Goal: Task Accomplishment & Management: Use online tool/utility

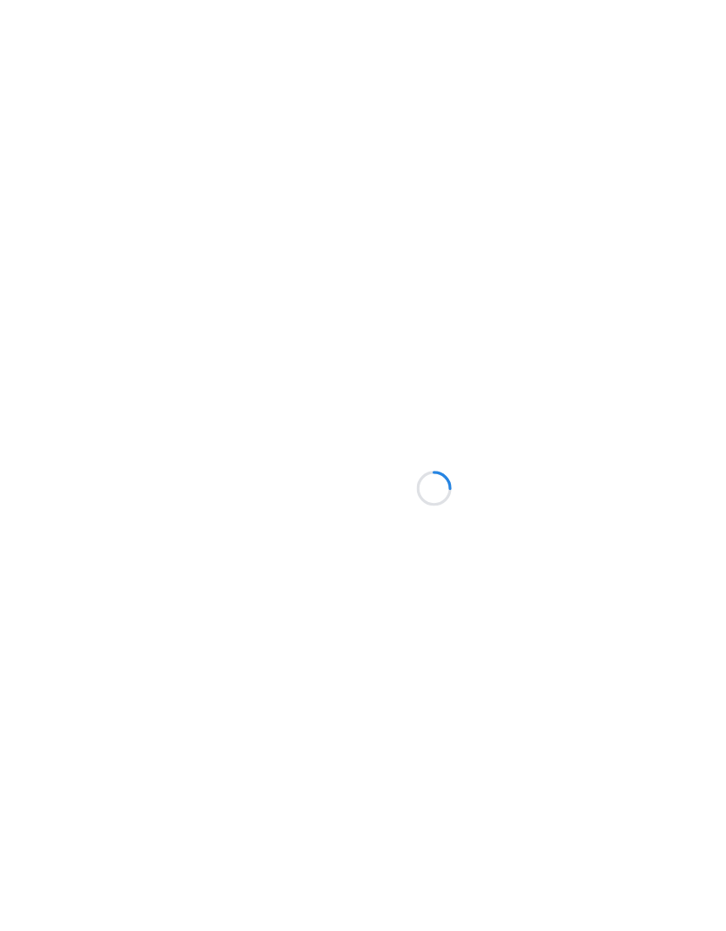
scroll to position [-145, -187]
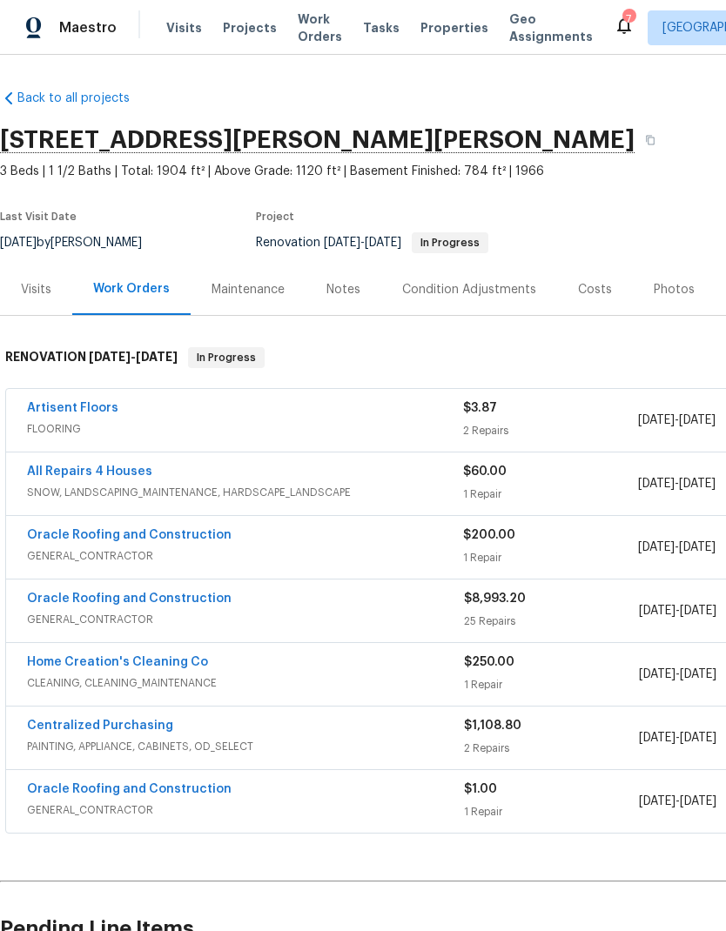
click at [234, 30] on span "Projects" at bounding box center [250, 27] width 54 height 17
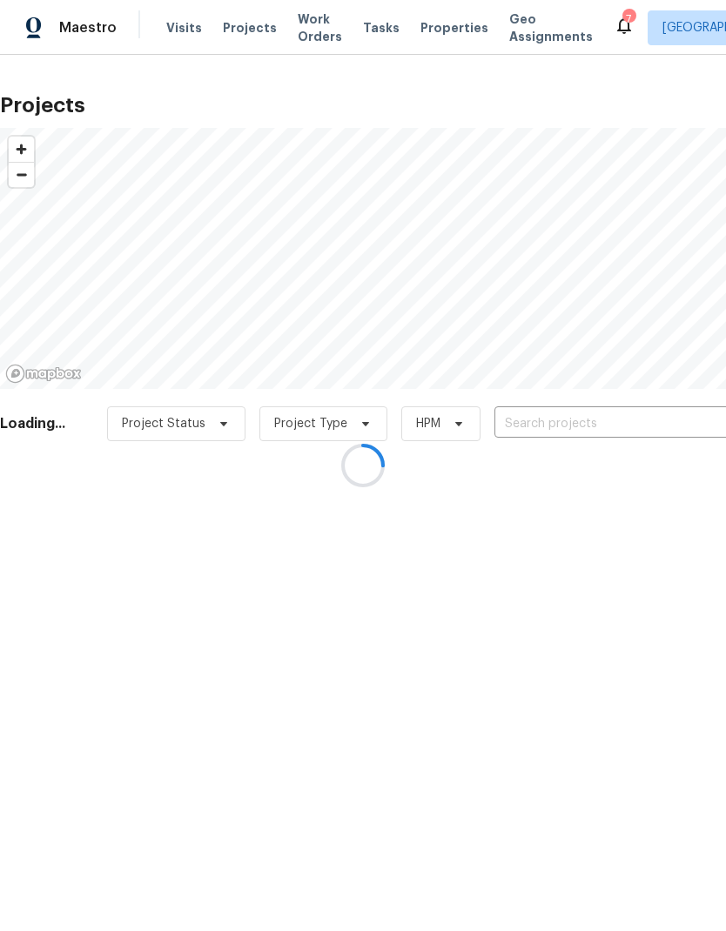
click at [590, 426] on div at bounding box center [363, 465] width 726 height 931
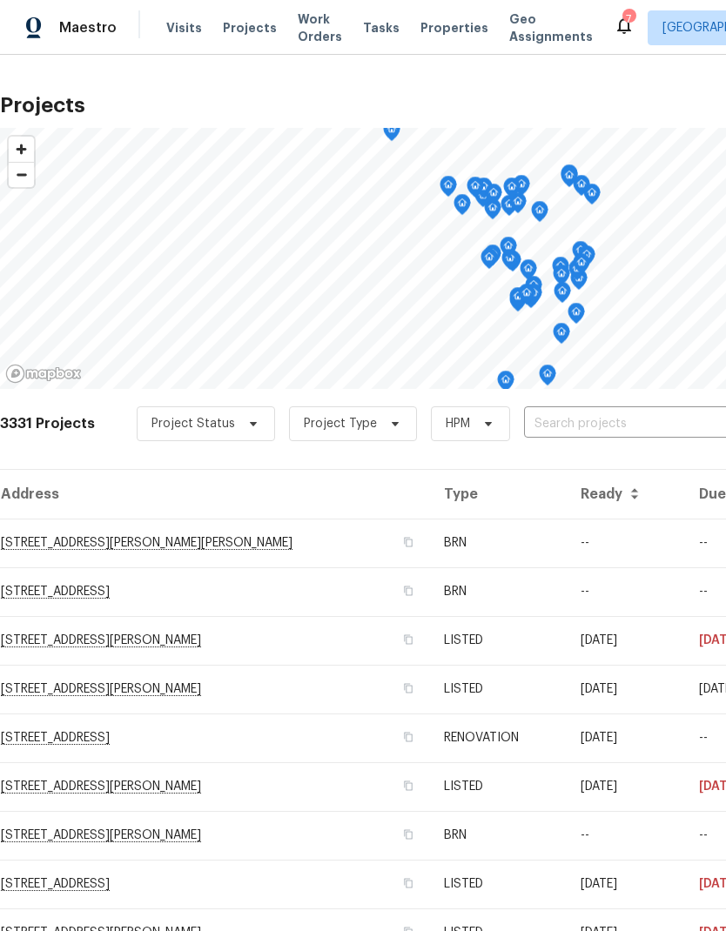
click at [590, 411] on input "text" at bounding box center [623, 424] width 199 height 27
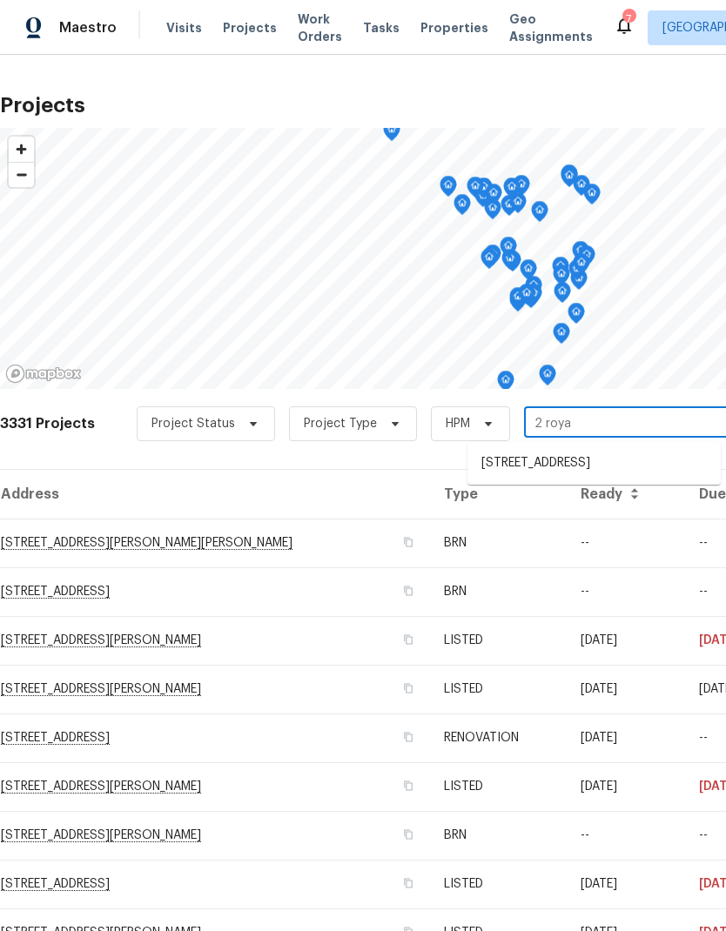
type input "2 royal"
click at [586, 466] on li "[STREET_ADDRESS]" at bounding box center [593, 464] width 253 height 30
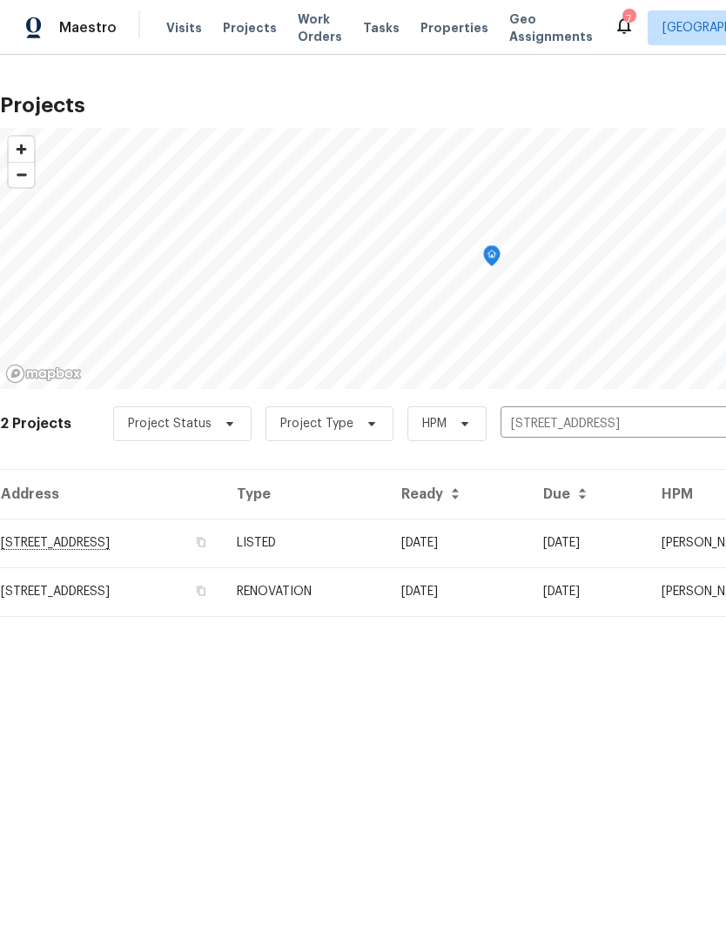
click at [32, 554] on td "[STREET_ADDRESS]" at bounding box center [111, 543] width 223 height 49
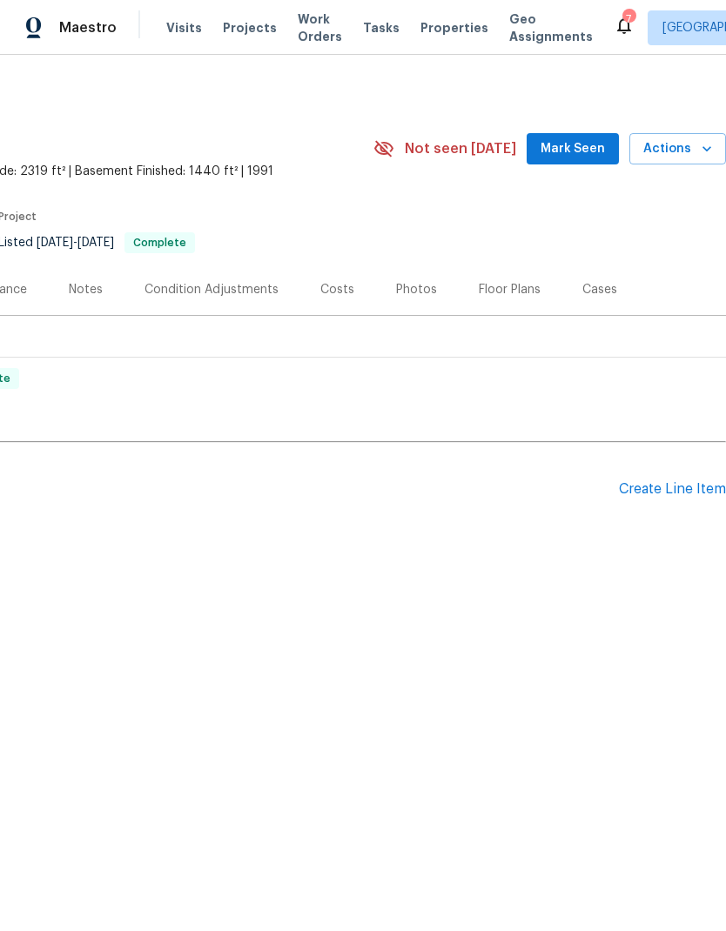
scroll to position [0, 258]
click at [704, 151] on icon "button" at bounding box center [706, 148] width 17 height 17
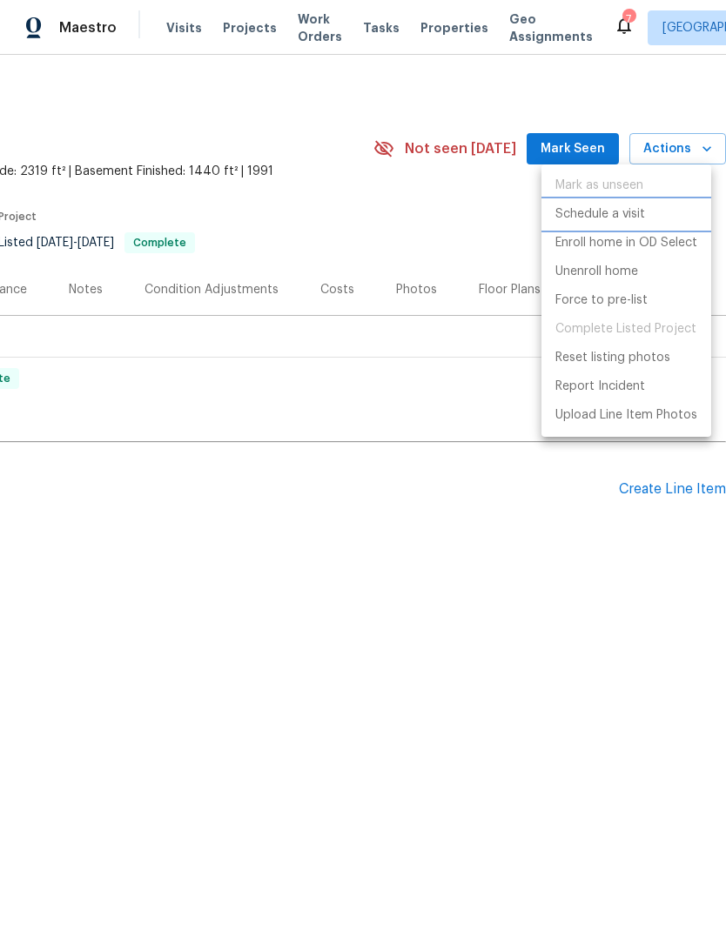
click at [641, 214] on p "Schedule a visit" at bounding box center [600, 214] width 90 height 18
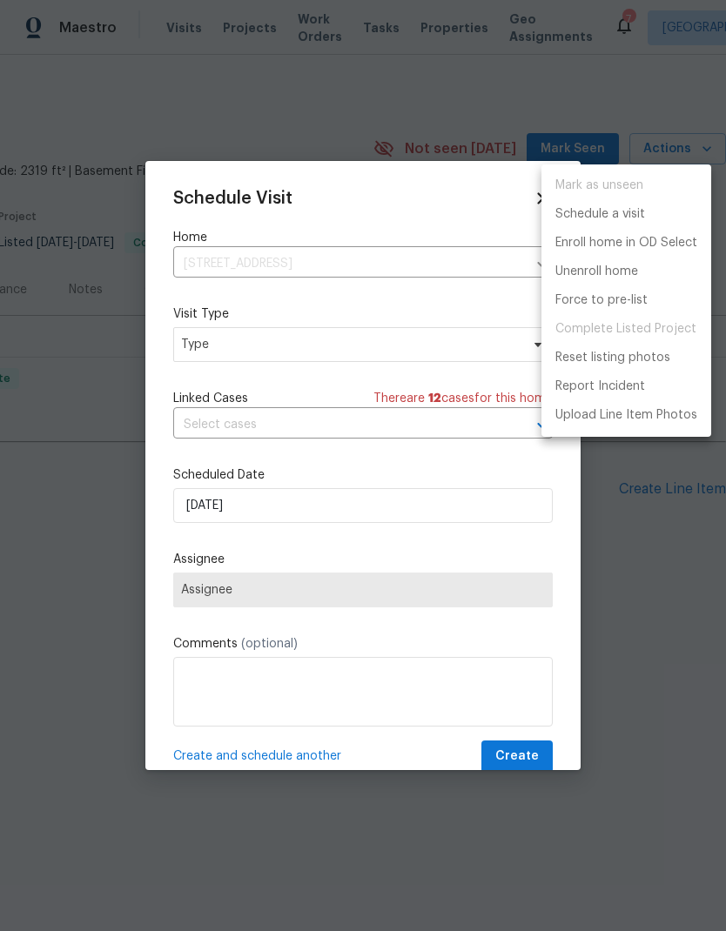
click at [198, 352] on div at bounding box center [363, 465] width 726 height 931
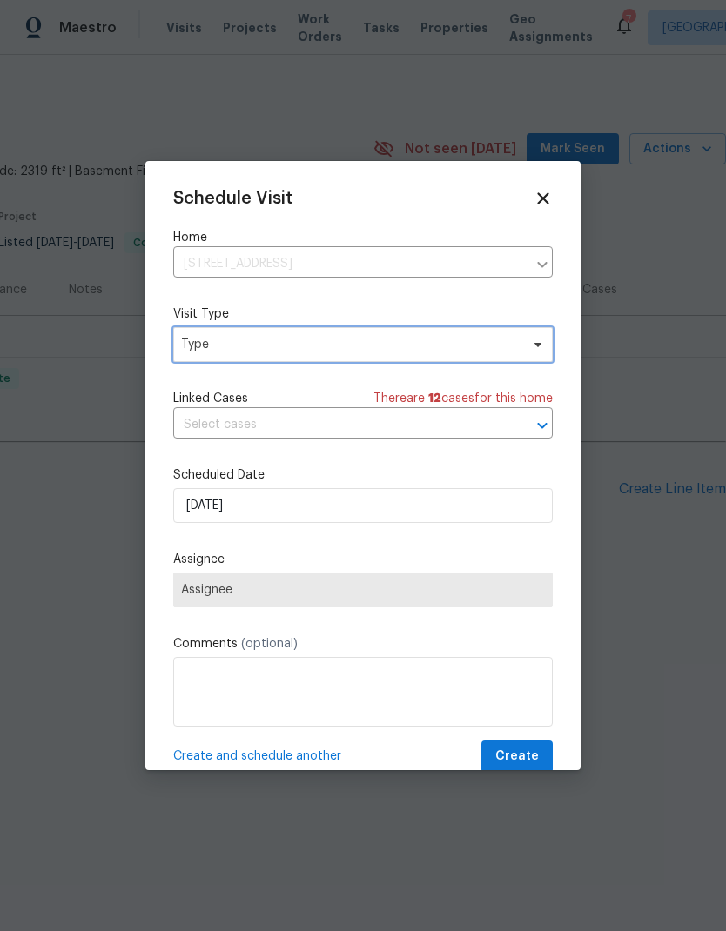
click at [211, 346] on span "Type" at bounding box center [350, 344] width 339 height 17
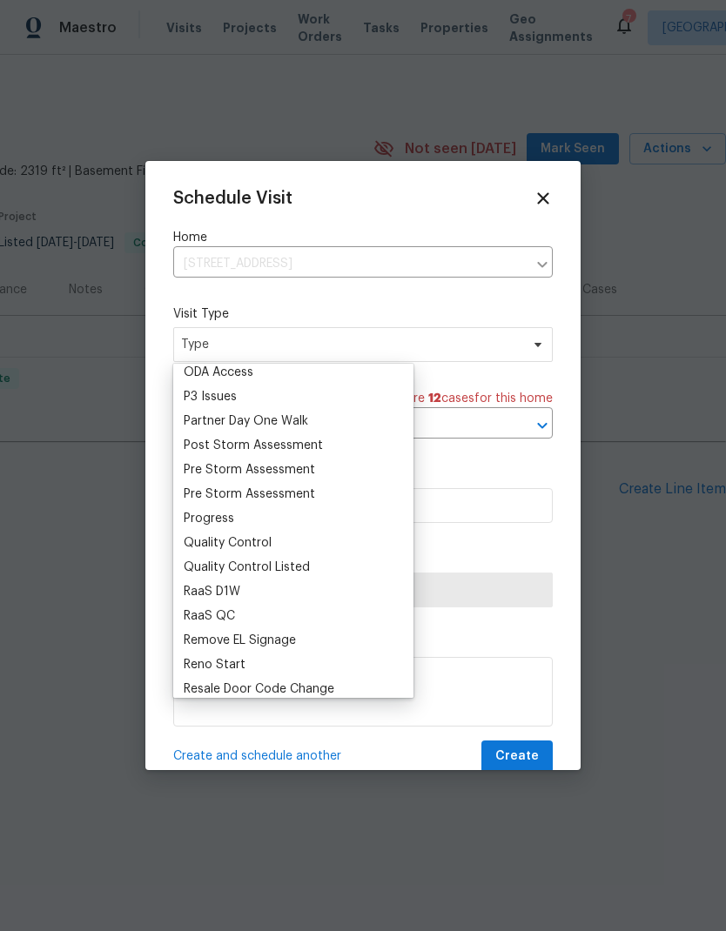
scroll to position [1039, 0]
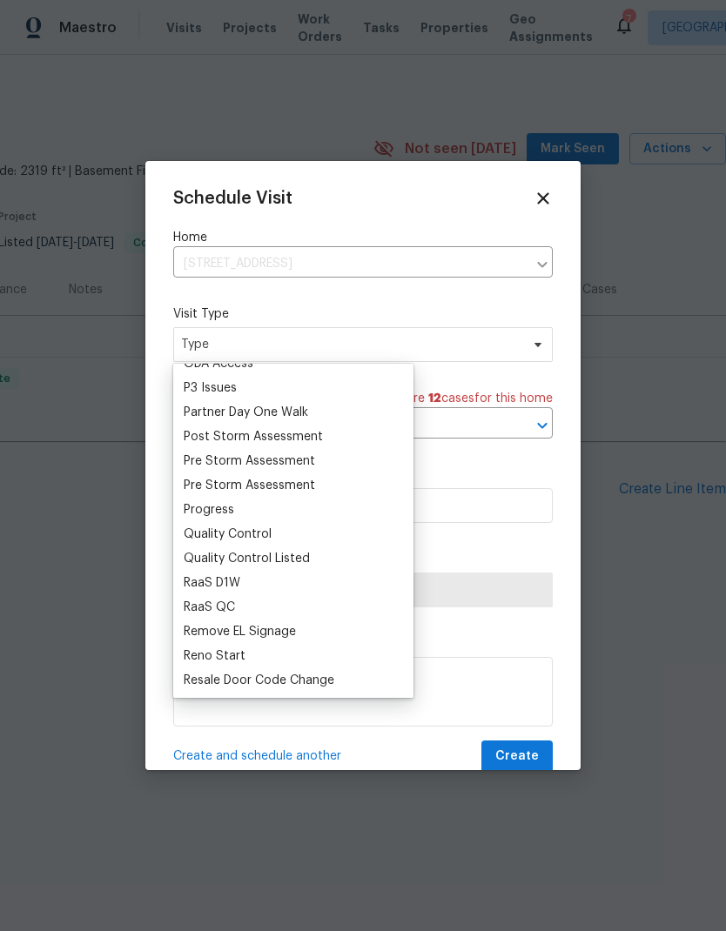
click at [215, 511] on div "Progress" at bounding box center [209, 509] width 50 height 17
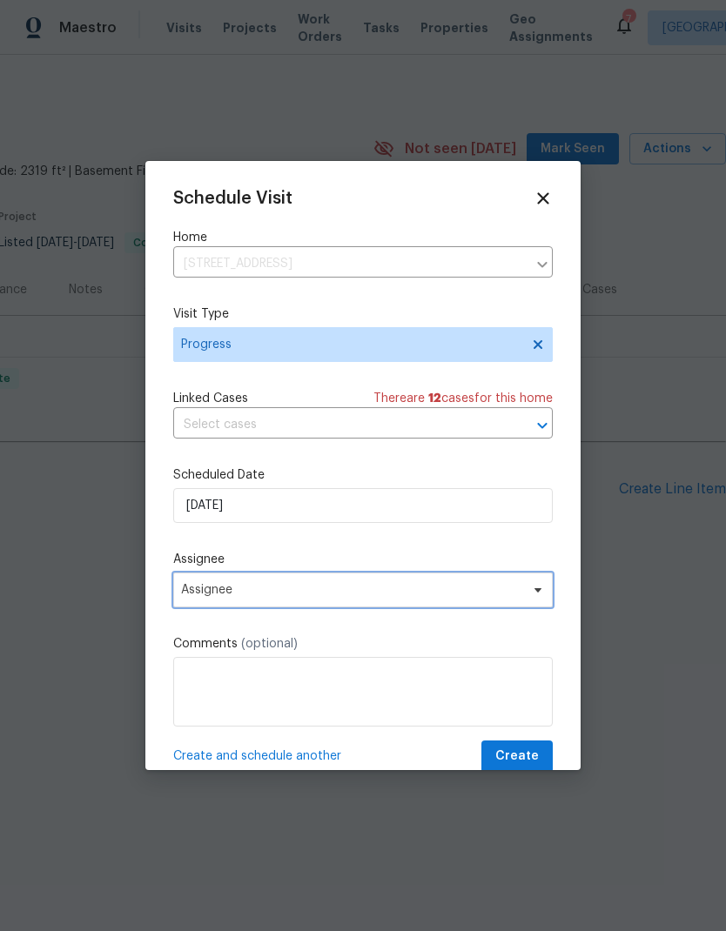
click at [190, 597] on span "Assignee" at bounding box center [351, 590] width 341 height 14
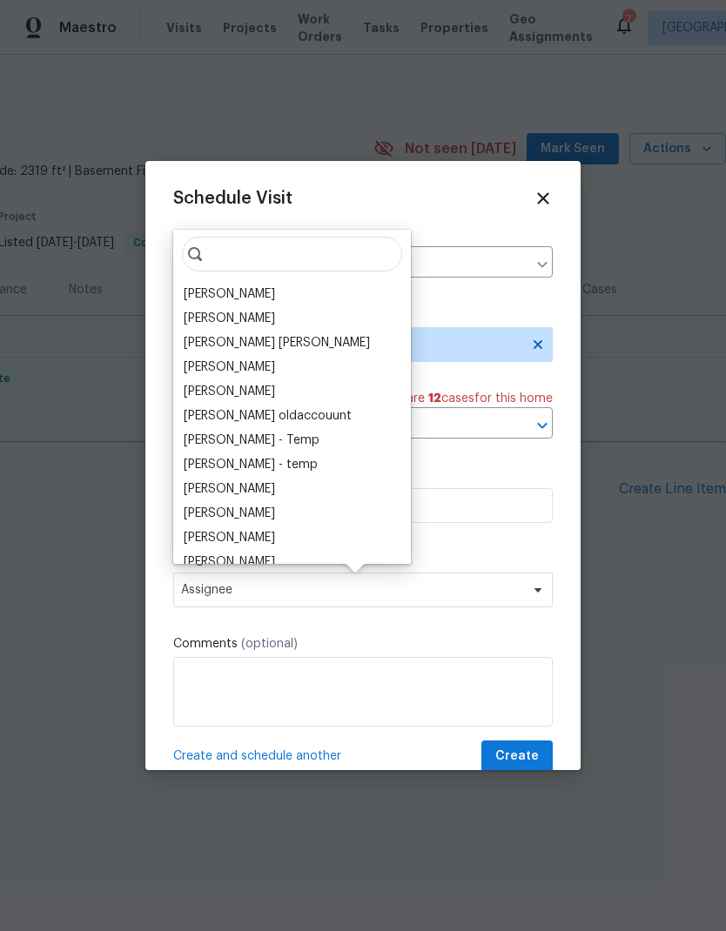
click at [202, 292] on div "[PERSON_NAME]" at bounding box center [229, 294] width 91 height 17
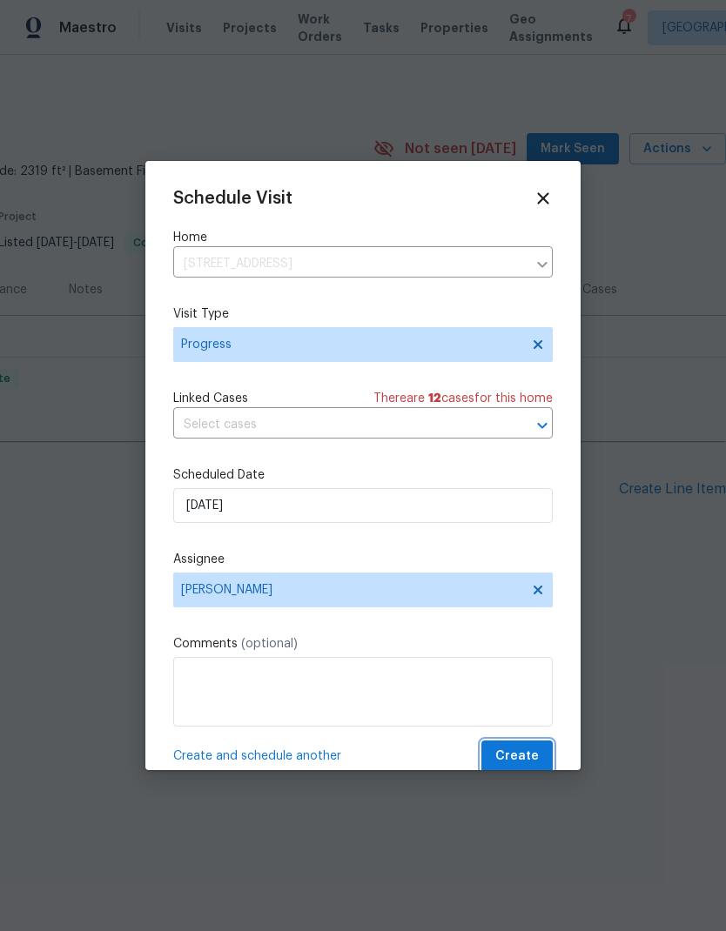
click at [528, 763] on span "Create" at bounding box center [517, 757] width 44 height 22
